Goal: Information Seeking & Learning: Understand process/instructions

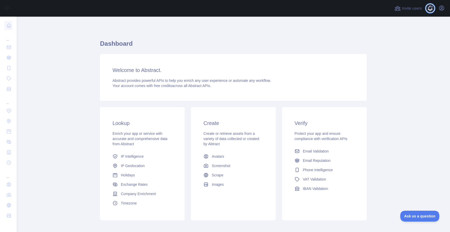
click at [431, 9] on span at bounding box center [432, 8] width 10 height 17
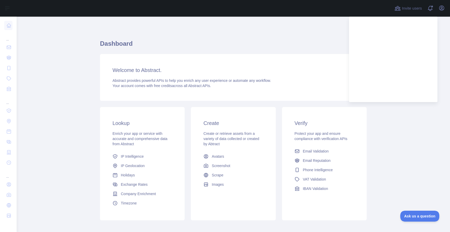
click at [446, 11] on div "Invite users View notifications Open user menu" at bounding box center [233, 8] width 433 height 17
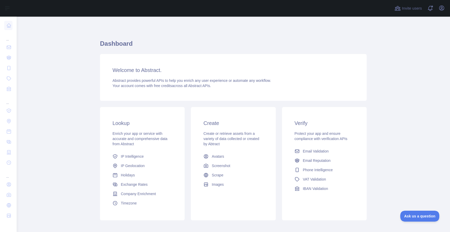
click at [444, 11] on div "Open user menu" at bounding box center [441, 8] width 8 height 9
click at [444, 9] on icon "button" at bounding box center [441, 8] width 6 height 6
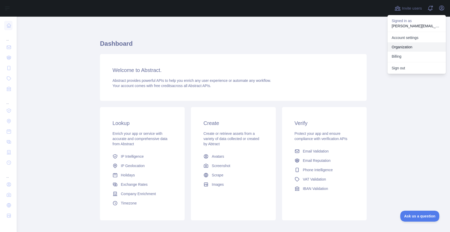
click at [404, 50] on link "Organization" at bounding box center [416, 46] width 58 height 9
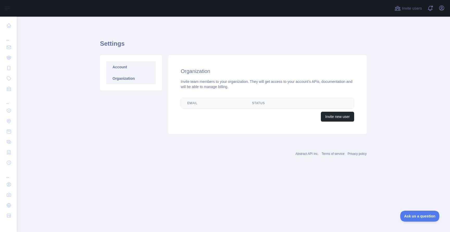
click at [137, 72] on link "Account" at bounding box center [130, 66] width 49 height 11
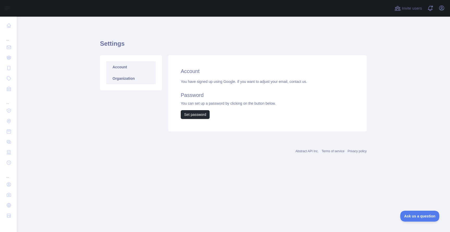
click at [132, 79] on link "Organization" at bounding box center [130, 78] width 49 height 11
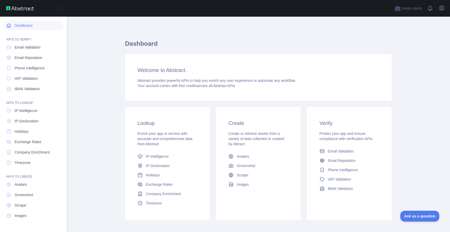
click at [24, 28] on link "Dashboard" at bounding box center [33, 25] width 58 height 9
click at [29, 58] on span "Email Reputation" at bounding box center [29, 57] width 28 height 5
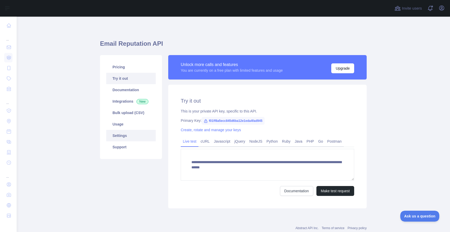
click at [126, 137] on link "Settings" at bounding box center [130, 135] width 49 height 11
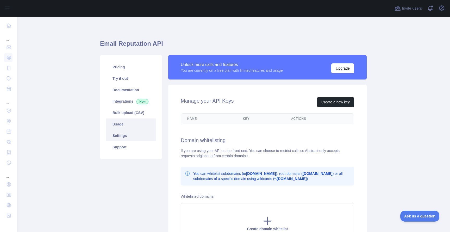
click at [128, 123] on link "Usage" at bounding box center [130, 124] width 49 height 11
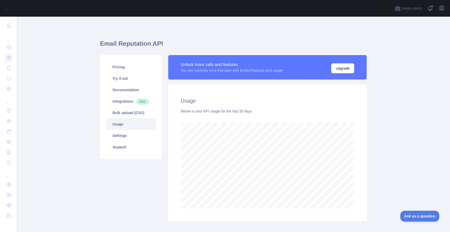
scroll to position [216, 433]
click at [128, 151] on link "Support" at bounding box center [130, 147] width 49 height 11
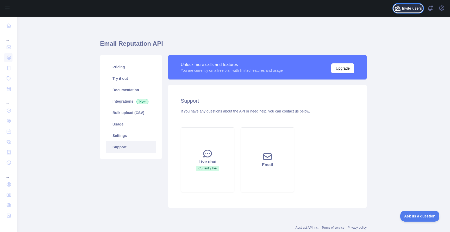
click at [414, 11] on span "Invite users" at bounding box center [412, 8] width 20 height 6
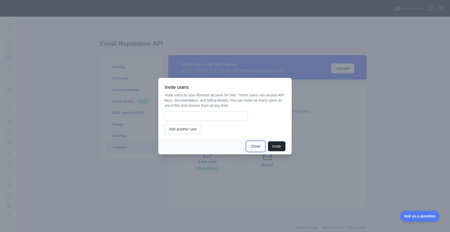
click at [257, 149] on button "Close" at bounding box center [255, 147] width 18 height 10
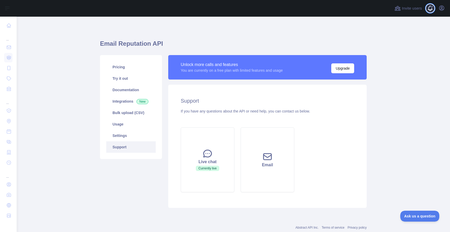
click at [428, 8] on span at bounding box center [432, 8] width 10 height 17
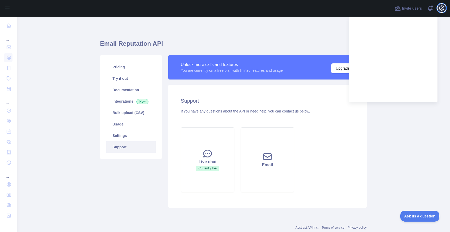
click at [443, 8] on icon "button" at bounding box center [441, 8] width 6 height 6
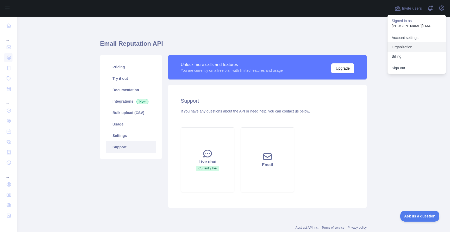
click at [402, 60] on button "Billing" at bounding box center [416, 56] width 58 height 9
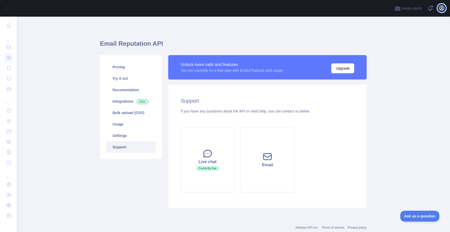
click at [445, 6] on button "Open user menu" at bounding box center [441, 8] width 8 height 8
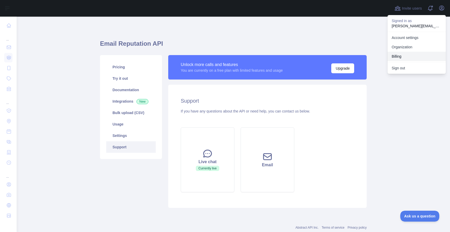
click at [402, 55] on button "Billing" at bounding box center [416, 56] width 58 height 9
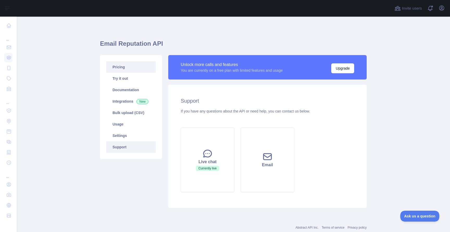
click at [138, 65] on link "Pricing" at bounding box center [130, 66] width 49 height 11
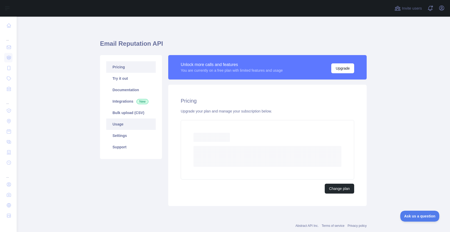
click at [140, 123] on link "Usage" at bounding box center [130, 124] width 49 height 11
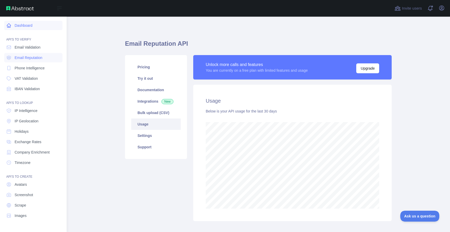
scroll to position [260021, 259853]
click at [8, 26] on icon at bounding box center [8, 25] width 5 height 5
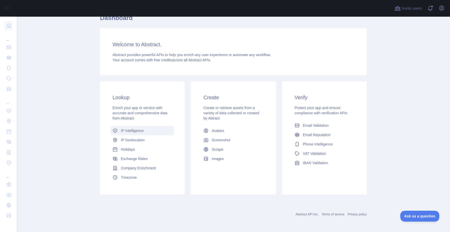
scroll to position [27, 0]
click at [318, 130] on link "Email Reputation" at bounding box center [324, 133] width 64 height 9
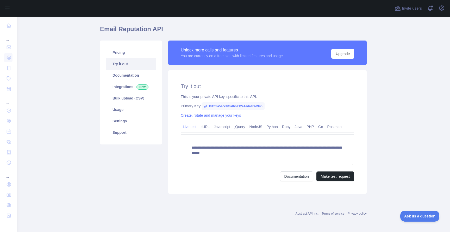
scroll to position [15, 0]
click at [132, 81] on link "Documentation" at bounding box center [130, 75] width 49 height 11
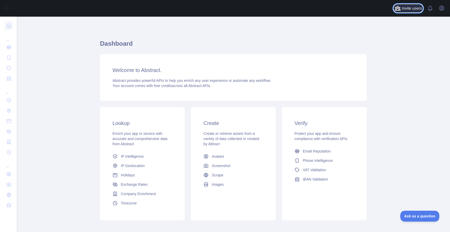
click at [402, 8] on span "Invite users" at bounding box center [412, 8] width 20 height 6
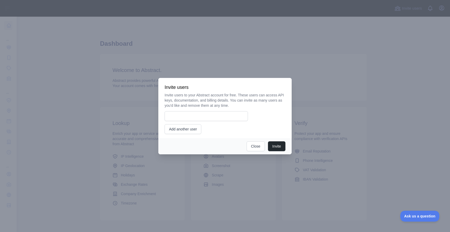
click at [259, 19] on div at bounding box center [225, 116] width 450 height 232
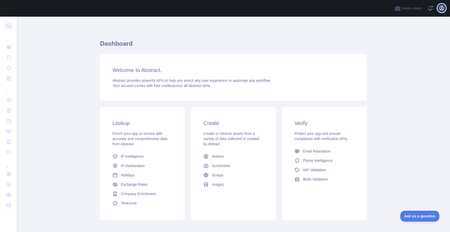
click at [444, 9] on icon "button" at bounding box center [441, 8] width 6 height 6
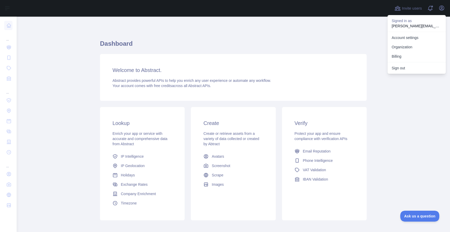
click at [405, 24] on p "[PERSON_NAME][EMAIL_ADDRESS][PERSON_NAME][DOMAIN_NAME]" at bounding box center [416, 25] width 50 height 5
click at [409, 41] on link "Account settings" at bounding box center [416, 37] width 58 height 9
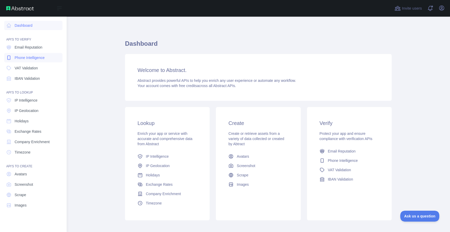
click at [31, 53] on link "Phone Intelligence" at bounding box center [33, 57] width 58 height 9
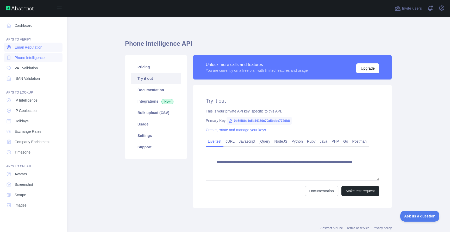
click at [33, 48] on span "Email Reputation" at bounding box center [29, 47] width 28 height 5
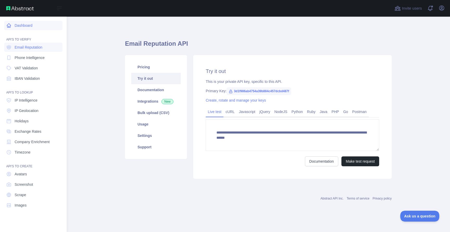
click at [23, 26] on link "Dashboard" at bounding box center [33, 25] width 58 height 9
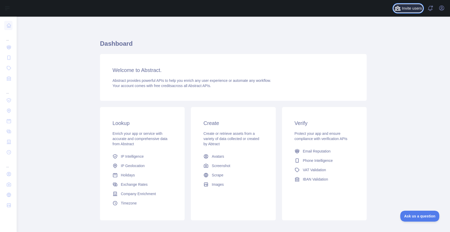
click at [406, 7] on span "Invite users" at bounding box center [412, 8] width 20 height 6
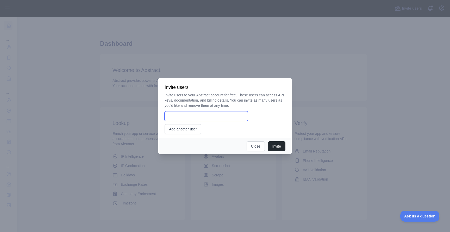
click at [231, 117] on input "email" at bounding box center [205, 116] width 83 height 10
click at [425, 14] on div at bounding box center [225, 116] width 450 height 232
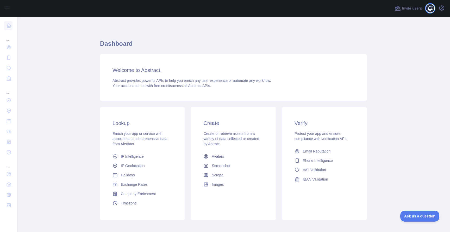
click at [427, 10] on span at bounding box center [432, 8] width 10 height 17
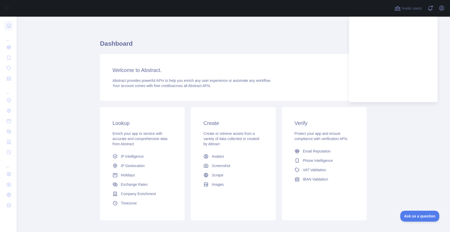
click at [298, 35] on div "Dashboard Welcome to Abstract. Abstract provides powerful APIs to help you enri…" at bounding box center [233, 128] width 266 height 199
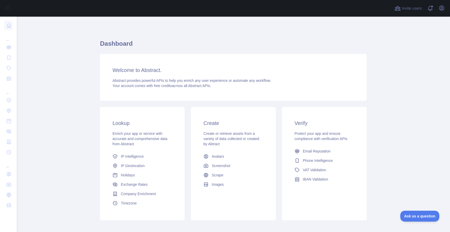
click at [446, 7] on div "Invite users View notifications Open user menu" at bounding box center [233, 8] width 433 height 17
click at [443, 7] on icon "button" at bounding box center [441, 8] width 6 height 6
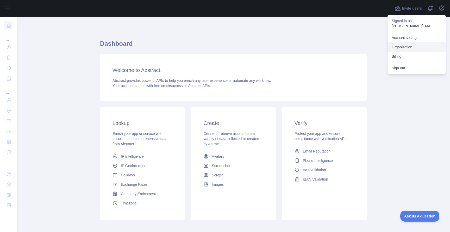
click at [422, 47] on link "Organization" at bounding box center [416, 46] width 58 height 9
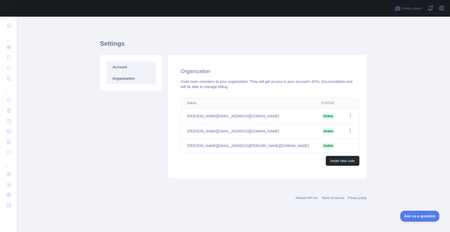
click at [109, 64] on link "Account" at bounding box center [130, 66] width 49 height 11
click at [142, 76] on link "Organization" at bounding box center [130, 78] width 49 height 11
click at [116, 73] on link "Organization" at bounding box center [130, 78] width 49 height 11
click at [117, 71] on link "Account" at bounding box center [130, 66] width 49 height 11
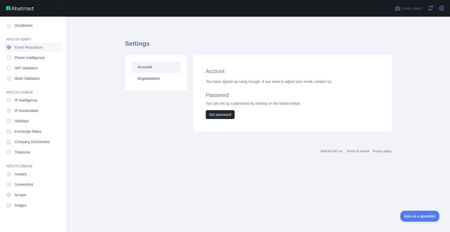
click at [48, 48] on link "Email Reputation" at bounding box center [33, 47] width 58 height 9
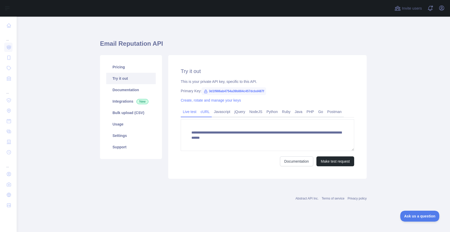
click at [208, 113] on link "cURL" at bounding box center [204, 112] width 13 height 8
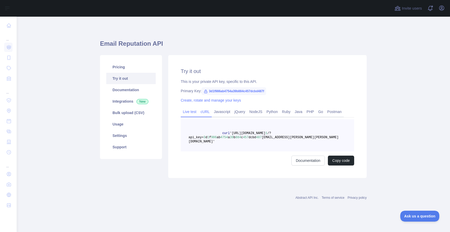
click at [190, 111] on link "Live test" at bounding box center [190, 112] width 18 height 8
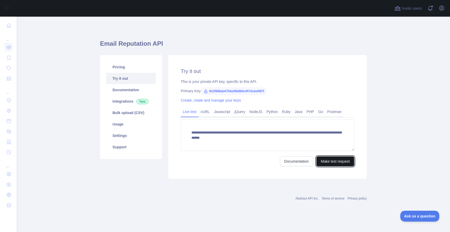
click at [331, 160] on button "Make test request" at bounding box center [335, 162] width 38 height 10
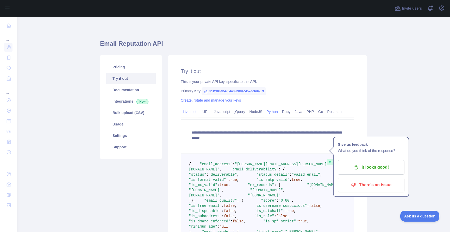
click at [278, 112] on link "Python" at bounding box center [272, 112] width 16 height 8
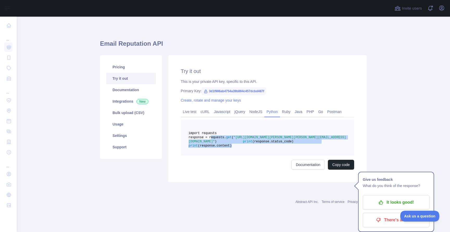
drag, startPoint x: 211, startPoint y: 142, endPoint x: 267, endPoint y: 159, distance: 59.0
click at [267, 156] on pre "import requests response = requests. get ( "[URL][DOMAIN_NAME][PERSON_NAME][PER…" at bounding box center [267, 137] width 173 height 36
copy code "response = requests. get ( "[URL][DOMAIN_NAME][PERSON_NAME][PERSON_NAME][EMAIL_…"
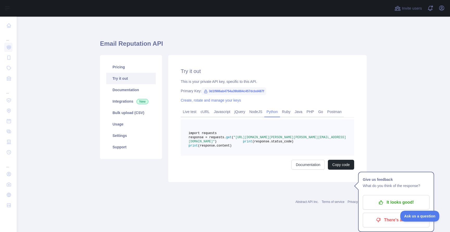
click at [329, 144] on span ""[URL][DOMAIN_NAME][PERSON_NAME][PERSON_NAME][EMAIL_ADDRESS][DOMAIN_NAME]"" at bounding box center [266, 140] width 157 height 8
click at [209, 114] on link "cURL" at bounding box center [204, 112] width 13 height 8
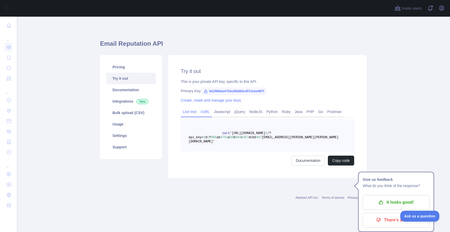
click at [194, 113] on link "Live test" at bounding box center [190, 112] width 18 height 8
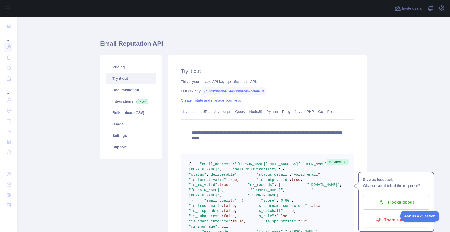
scroll to position [5, 0]
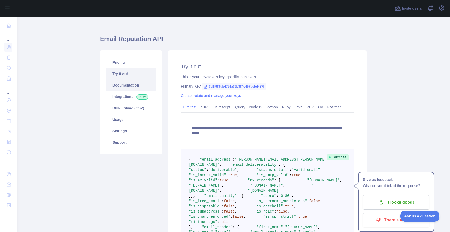
click at [139, 81] on link "Documentation" at bounding box center [130, 85] width 49 height 11
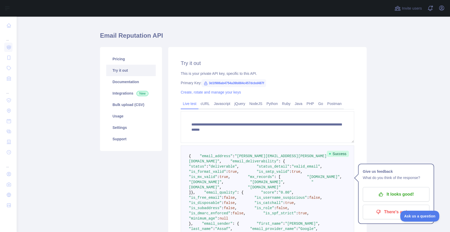
scroll to position [0, 0]
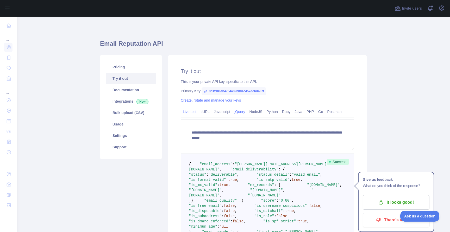
click at [238, 109] on link "jQuery" at bounding box center [239, 112] width 15 height 8
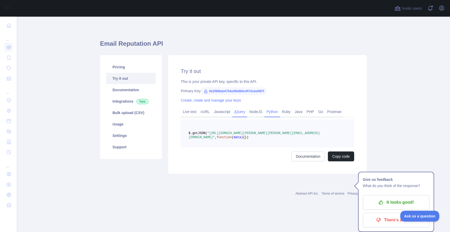
click at [272, 110] on link "Python" at bounding box center [272, 112] width 16 height 8
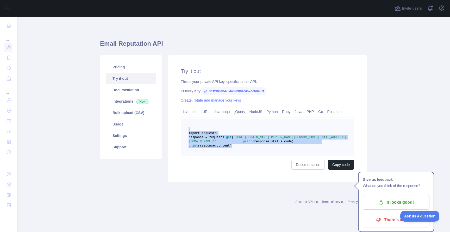
drag, startPoint x: 264, startPoint y: 157, endPoint x: 207, endPoint y: 124, distance: 65.4
click at [207, 124] on pre "import requests response = requests. get ( "[URL][DOMAIN_NAME][PERSON_NAME][PER…" at bounding box center [267, 137] width 173 height 36
copy code "import requests response = requests. get ( "[URL][DOMAIN_NAME][PERSON_NAME][PER…"
click at [336, 170] on button "Copy code" at bounding box center [341, 165] width 26 height 10
click at [308, 170] on link "Documentation" at bounding box center [313, 165] width 33 height 10
